Goal: Complete application form

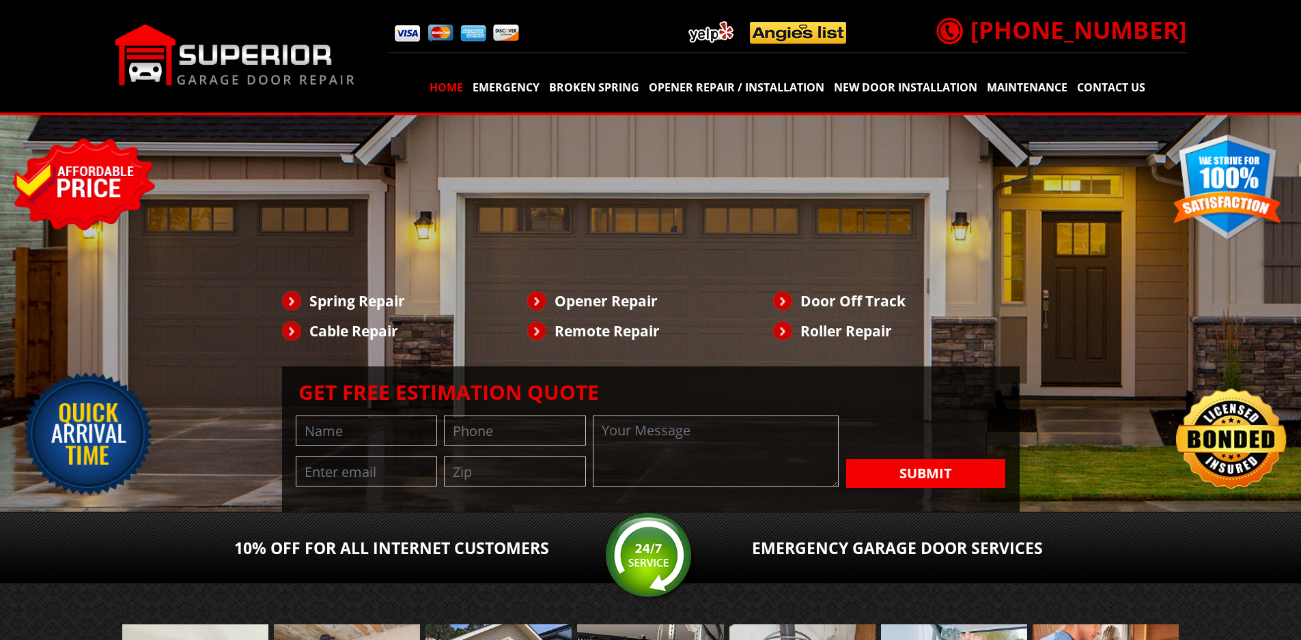
scroll to position [296, 0]
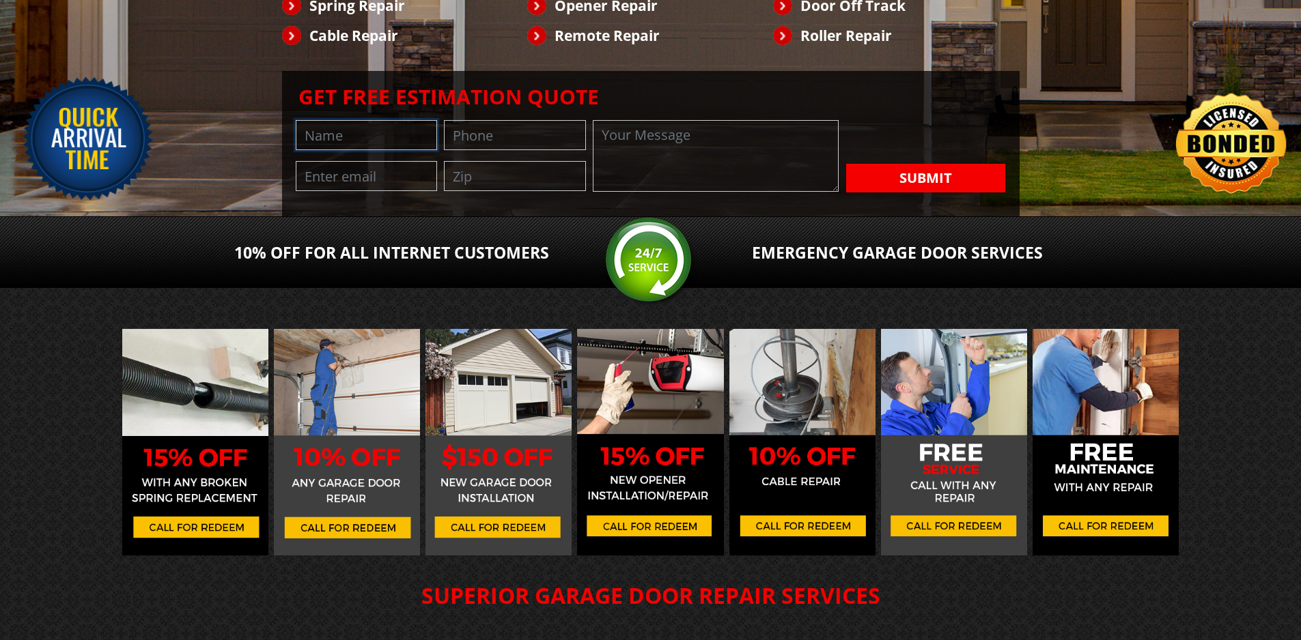
drag, startPoint x: 413, startPoint y: 154, endPoint x: 404, endPoint y: 161, distance: 11.6
click at [413, 150] on input "text" at bounding box center [367, 135] width 142 height 30
type input "Wayne Young"
type input "8149805065"
type input "wayne@professionalcompanyprofile.com"
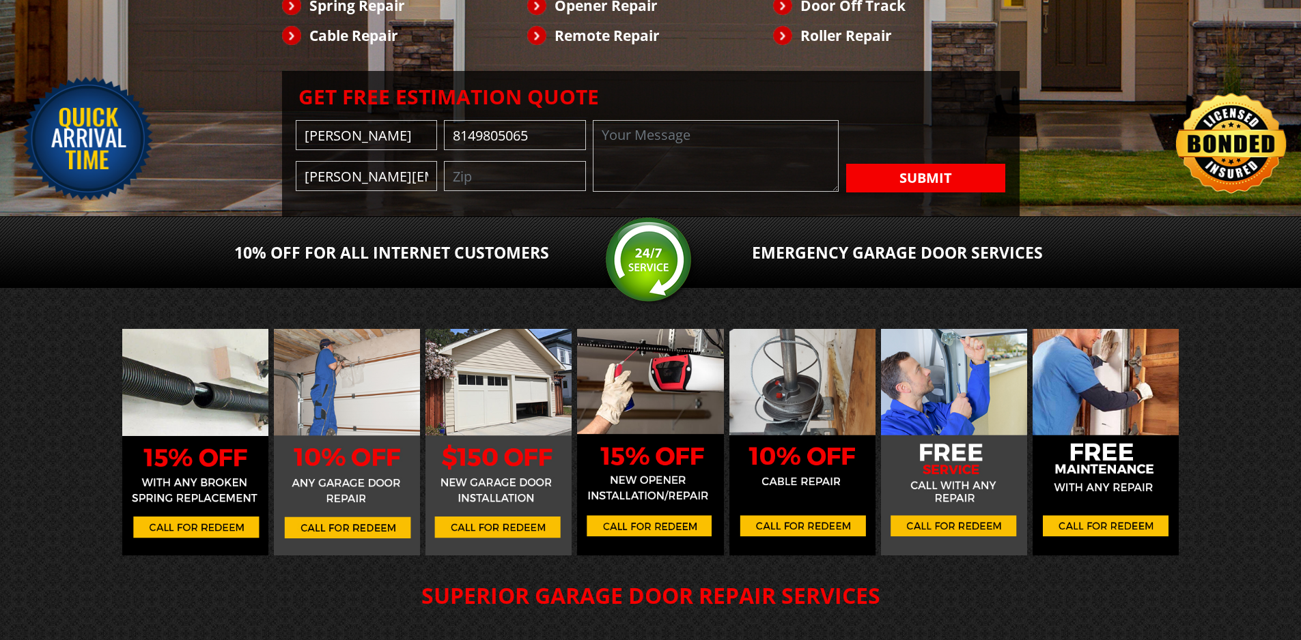
type input "94111"
click at [593, 192] on textarea at bounding box center [716, 156] width 246 height 72
paste textarea "Wikipedia is considered to be the World’s most significant tool for reference m…"
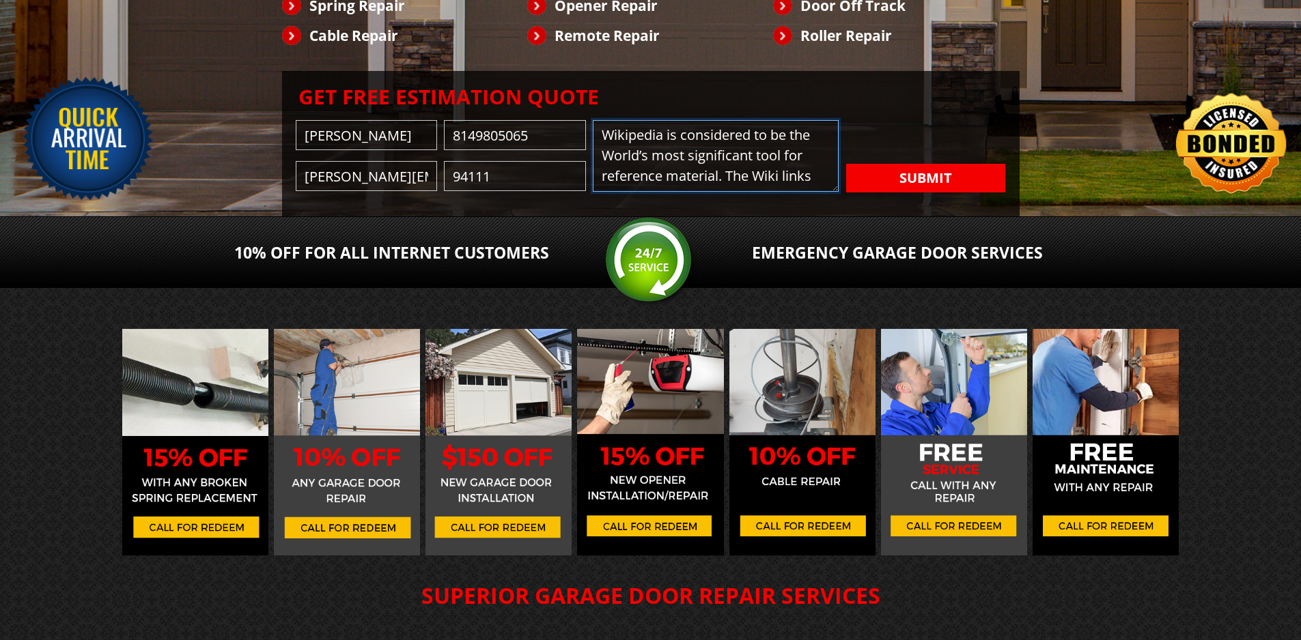
scroll to position [192, 0]
type textarea "Wikipedia is considered to be the World’s most significant tool for reference m…"
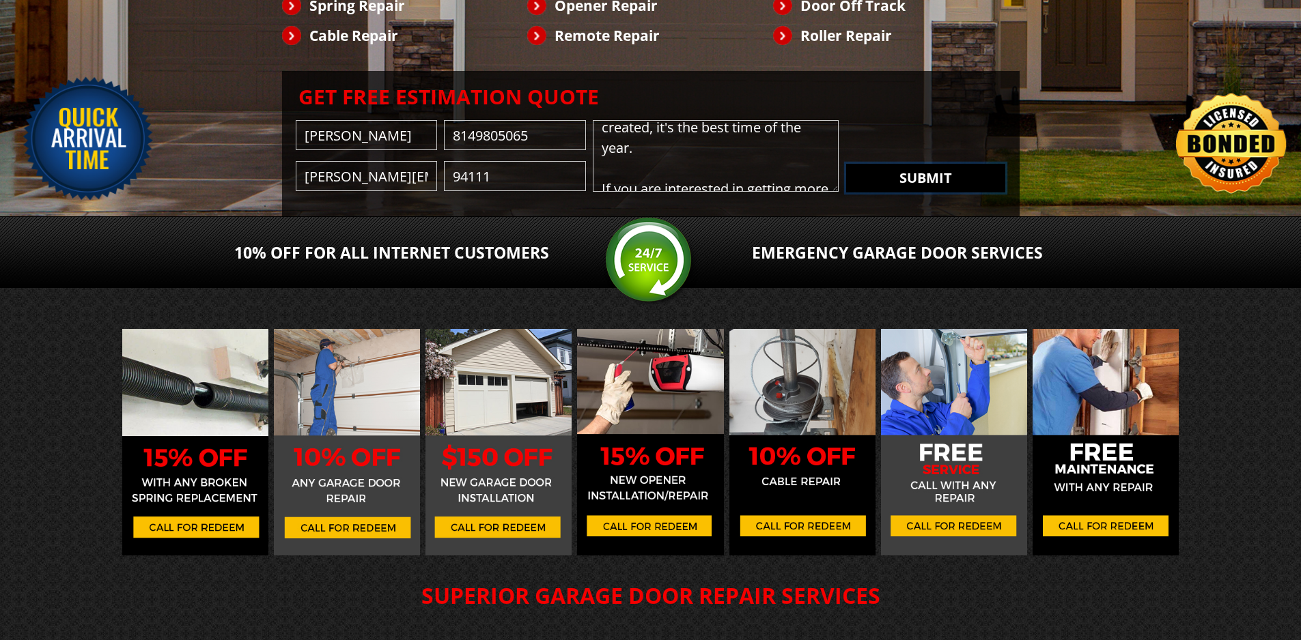
click at [846, 193] on button "Submit" at bounding box center [925, 178] width 159 height 29
